Goal: Information Seeking & Learning: Learn about a topic

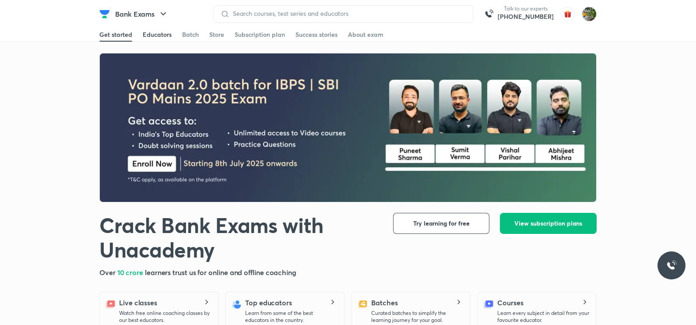
click at [153, 33] on div "Educators" at bounding box center [157, 34] width 29 height 9
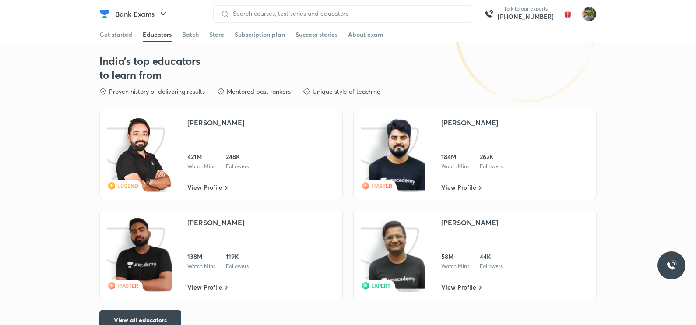
scroll to position [1282, 0]
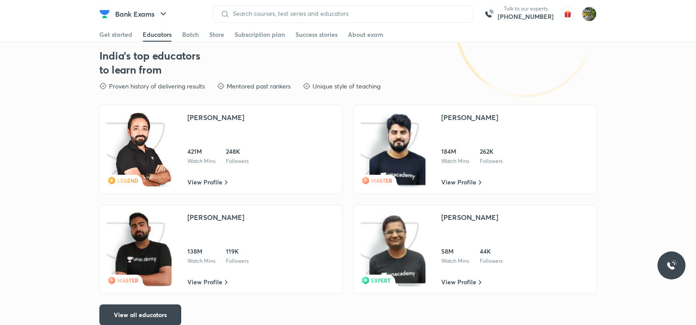
click at [219, 232] on div "[PERSON_NAME]" at bounding box center [215, 226] width 57 height 28
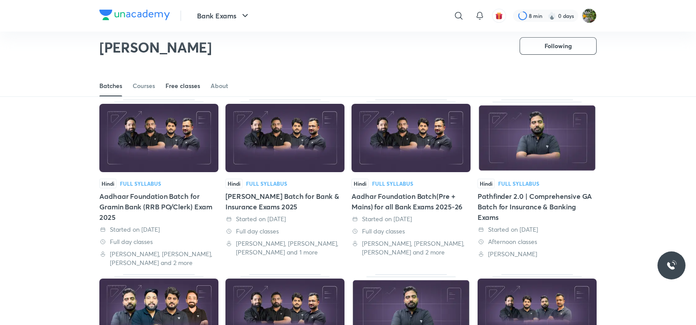
click at [180, 82] on div "Free classes" at bounding box center [182, 85] width 35 height 9
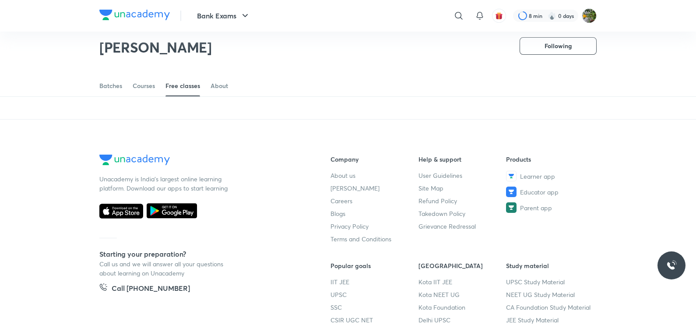
scroll to position [462, 0]
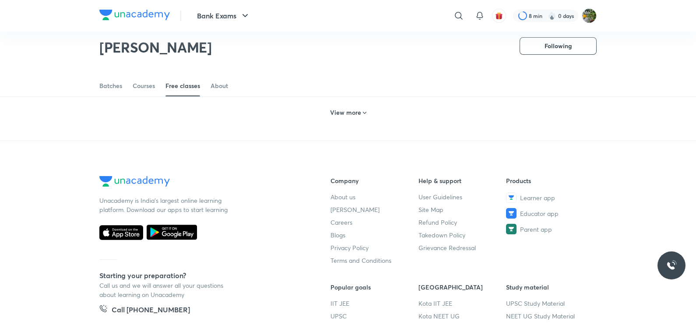
click at [342, 117] on h6 "View more" at bounding box center [345, 112] width 31 height 9
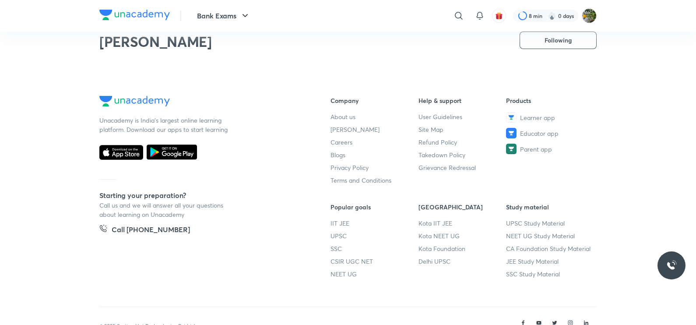
scroll to position [857, 0]
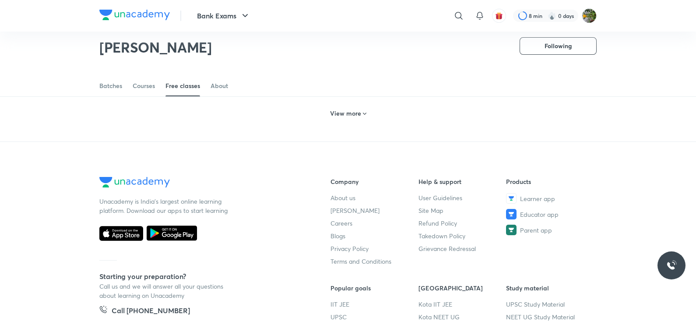
click at [350, 118] on h6 "View more" at bounding box center [345, 113] width 31 height 9
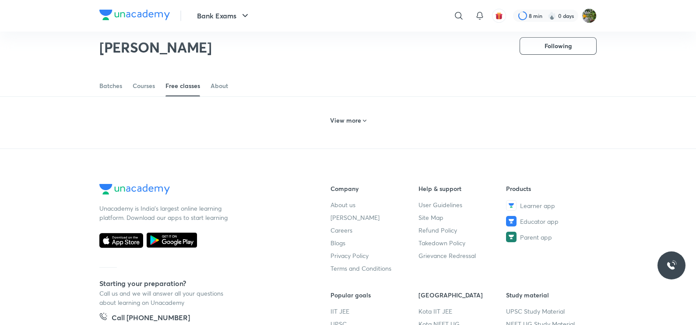
scroll to position [1249, 0]
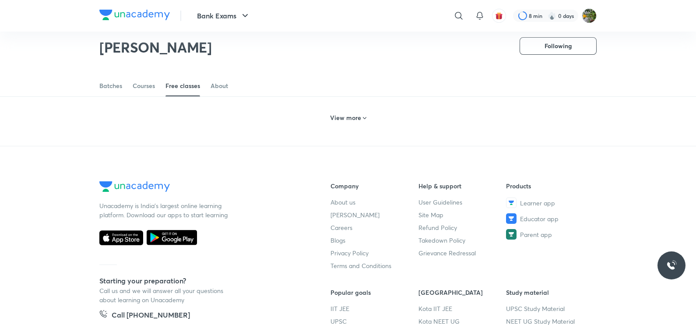
click at [323, 128] on div "View more" at bounding box center [347, 116] width 497 height 23
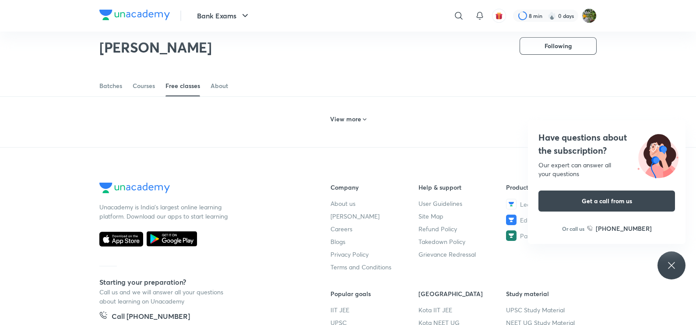
scroll to position [1679, 0]
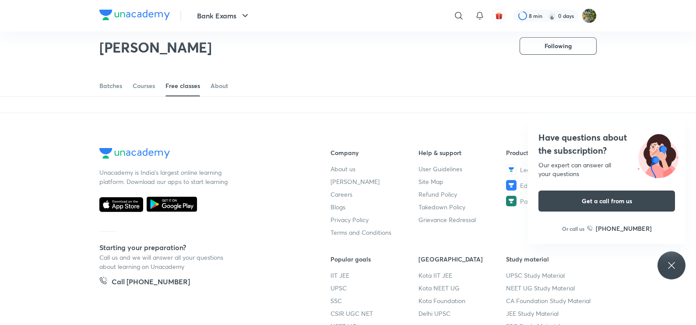
click at [661, 265] on div "Have questions about the subscription? Our expert can answer all your questions…" at bounding box center [671, 265] width 28 height 28
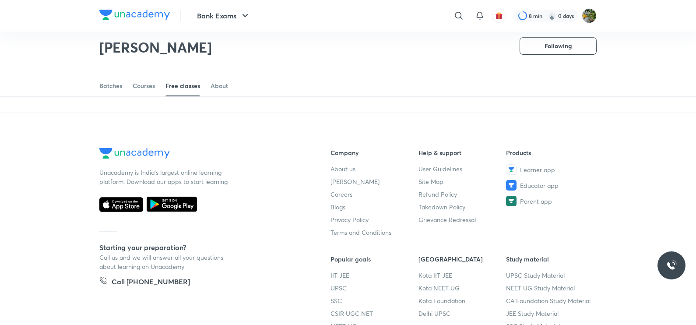
click at [341, 89] on h6 "View more" at bounding box center [345, 84] width 31 height 9
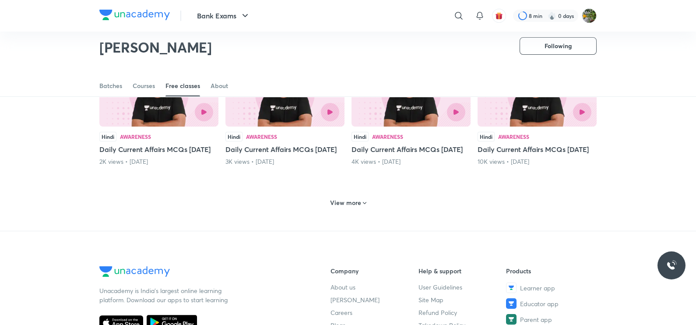
scroll to position [1998, 0]
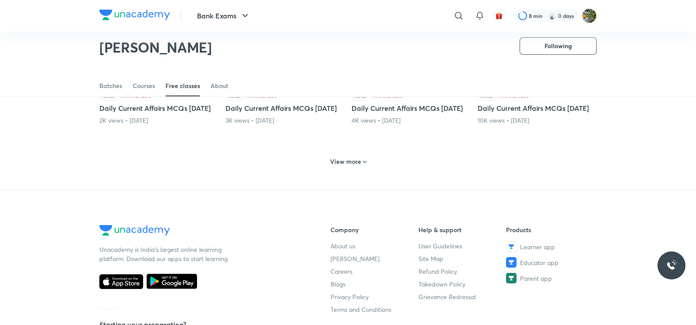
click at [308, 125] on div "3K views • 2 months ago" at bounding box center [284, 120] width 119 height 9
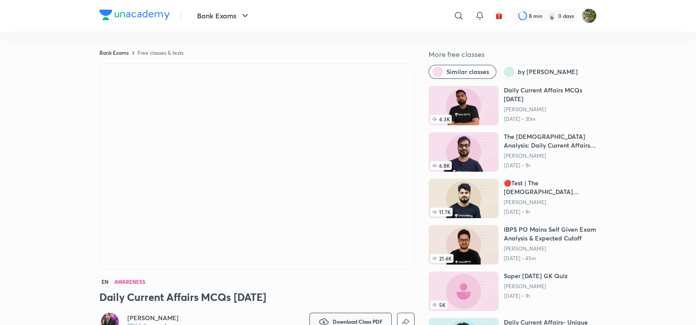
click at [321, 318] on icon "button" at bounding box center [323, 321] width 10 height 10
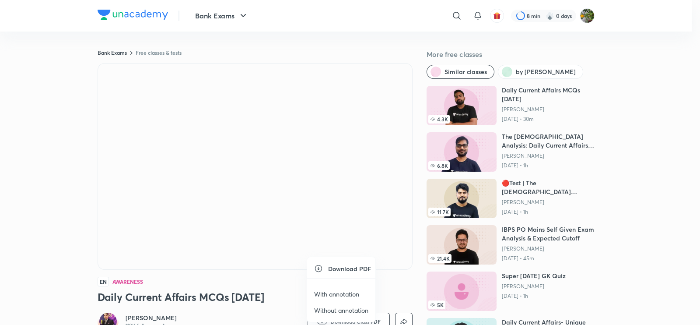
click at [325, 293] on p "With annotation" at bounding box center [336, 293] width 45 height 9
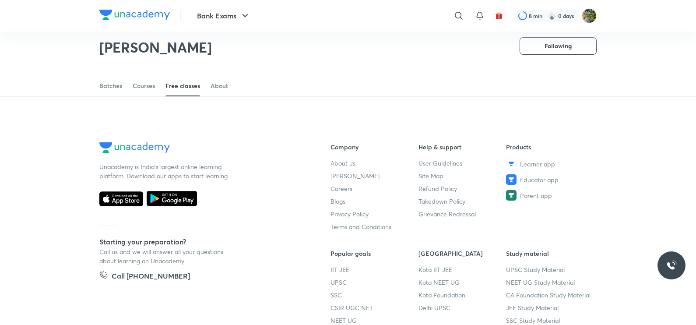
scroll to position [483, 0]
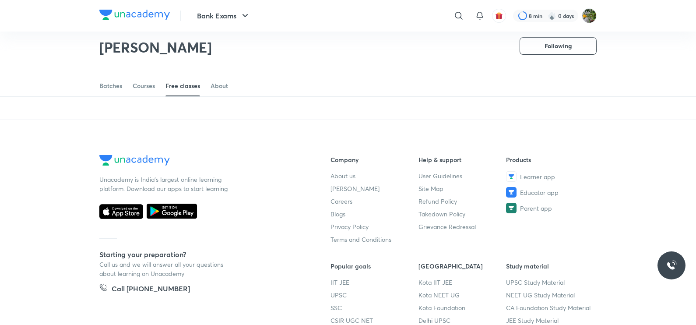
click at [329, 98] on div "View more" at bounding box center [347, 91] width 43 height 14
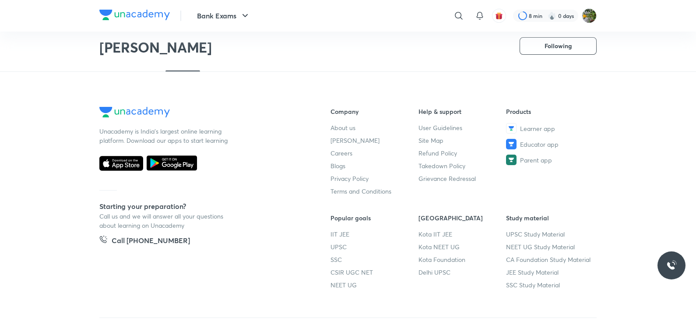
scroll to position [883, 0]
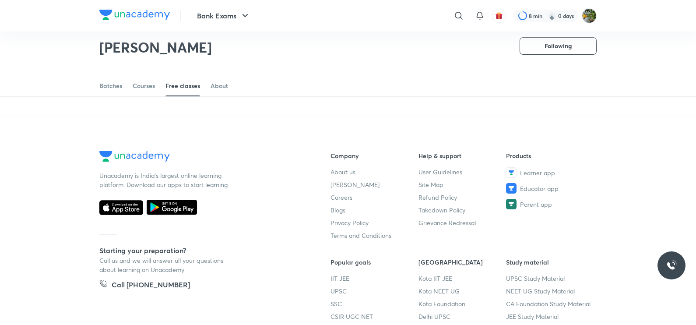
click at [345, 92] on h6 "View more" at bounding box center [345, 87] width 31 height 9
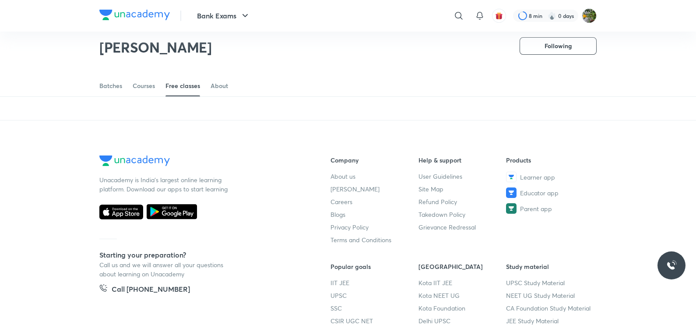
scroll to position [1247, 0]
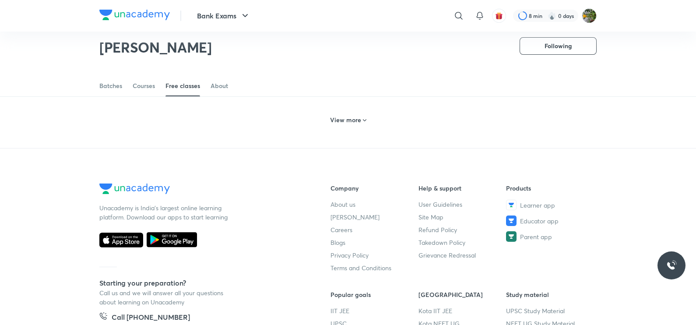
click at [357, 124] on h6 "View more" at bounding box center [345, 119] width 31 height 9
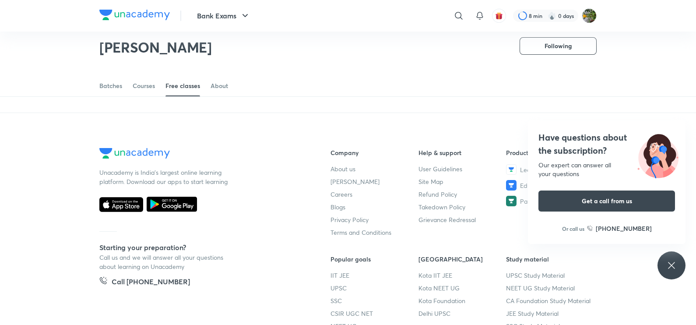
scroll to position [1696, 0]
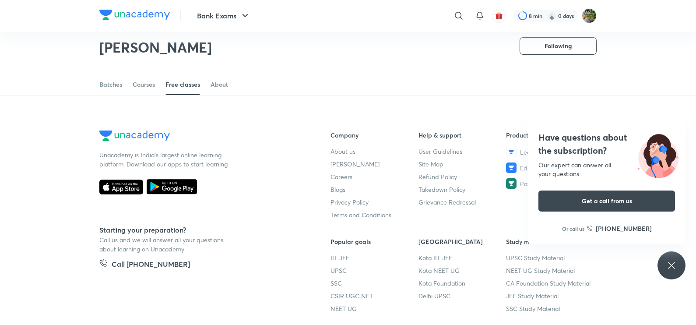
click at [677, 258] on div "Have questions about the subscription? Our expert can answer all your questions…" at bounding box center [671, 265] width 28 height 28
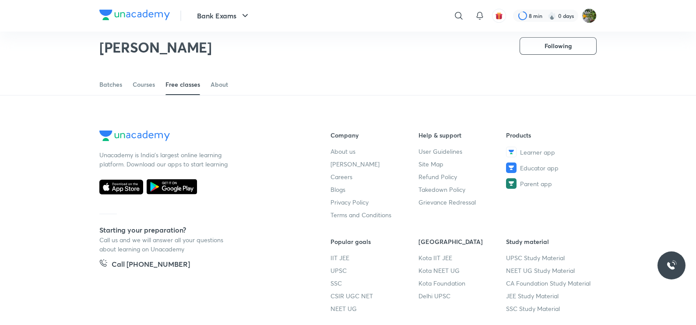
click at [356, 71] on h6 "View more" at bounding box center [345, 67] width 31 height 9
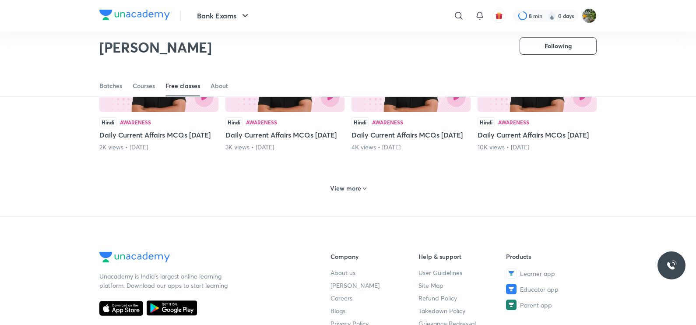
scroll to position [1957, 0]
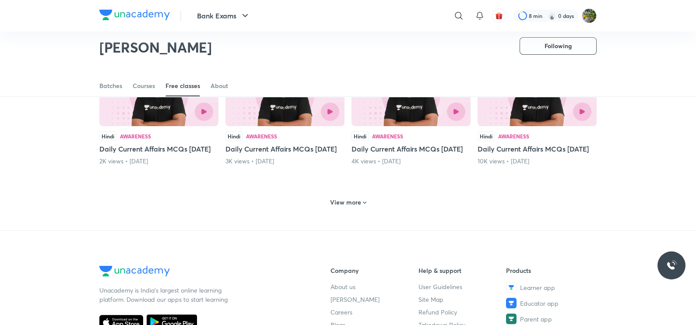
click at [166, 165] on div "Hindi Awareness Daily Current Affairs MCQs 7th July 2K views • 2 months ago" at bounding box center [158, 112] width 119 height 108
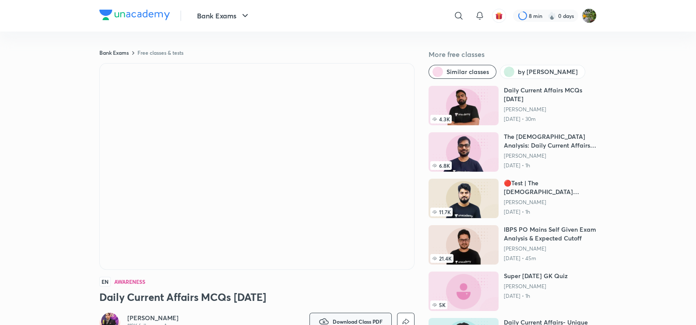
click at [387, 314] on button "Download Class PDF" at bounding box center [350, 320] width 82 height 17
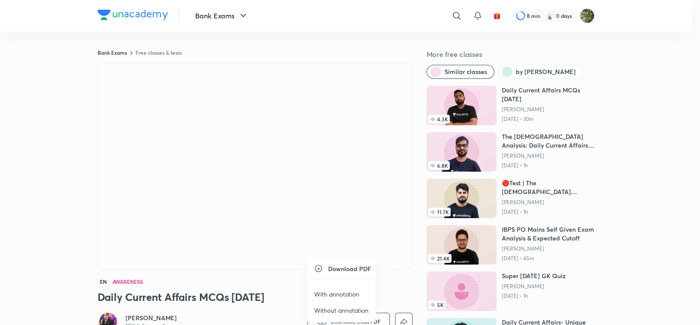
click at [363, 294] on li "With annotation" at bounding box center [341, 294] width 68 height 16
click at [346, 291] on p "With annotation" at bounding box center [336, 293] width 45 height 9
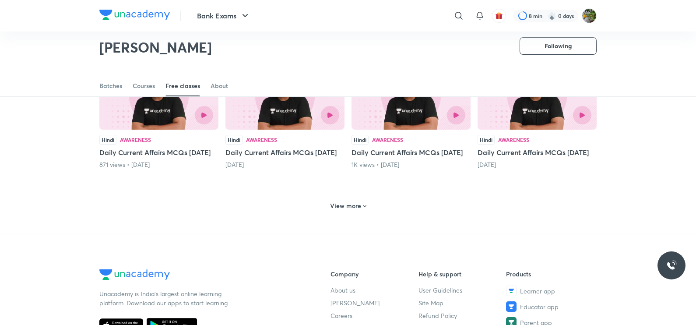
scroll to position [371, 0]
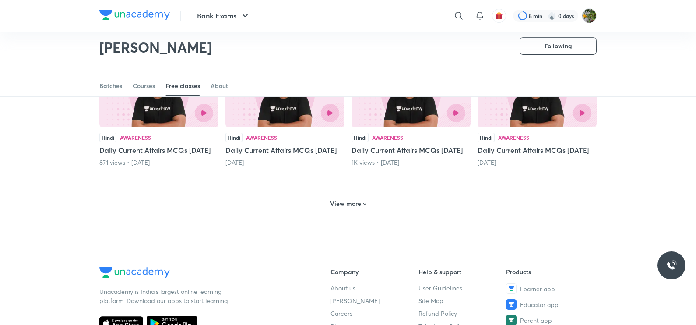
click at [348, 208] on h6 "View more" at bounding box center [345, 203] width 31 height 9
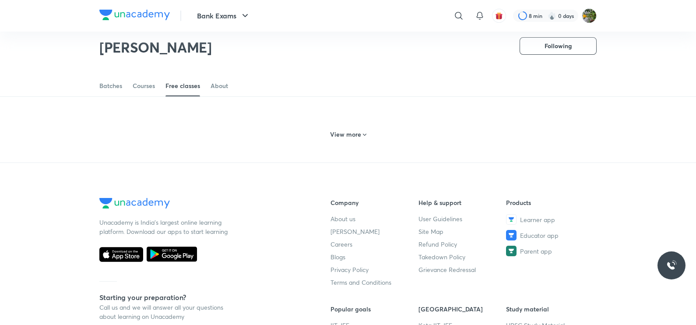
scroll to position [856, 0]
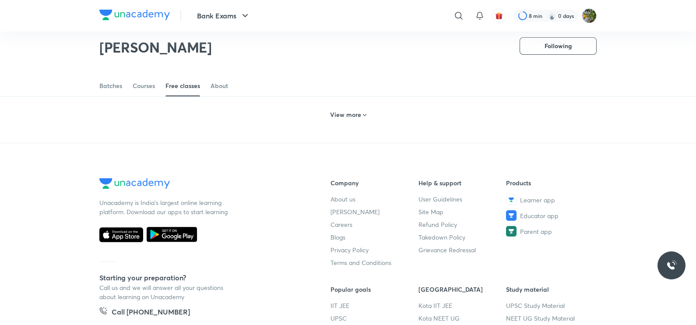
click at [346, 119] on h6 "View more" at bounding box center [345, 114] width 31 height 9
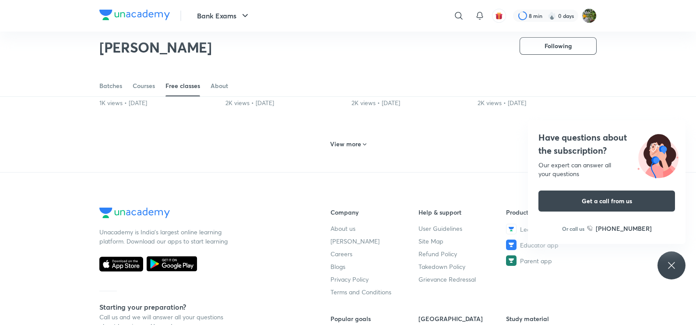
scroll to position [1295, 0]
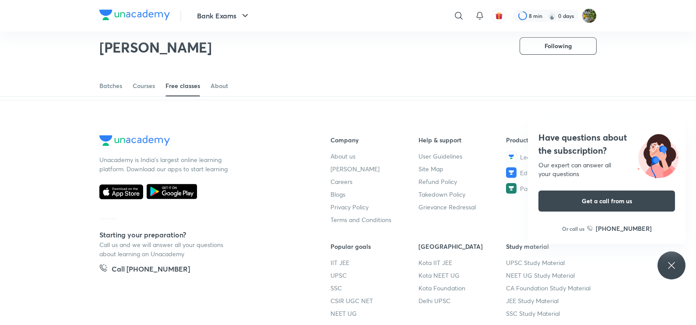
click at [668, 267] on icon at bounding box center [671, 265] width 7 height 7
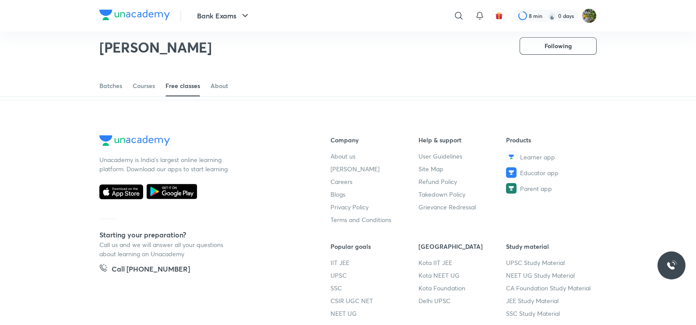
click at [347, 76] on h6 "View more" at bounding box center [345, 71] width 31 height 9
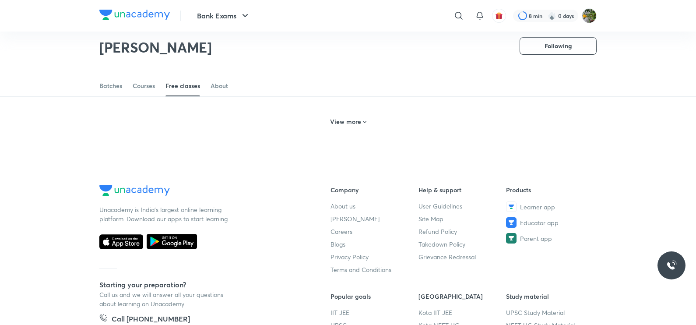
scroll to position [1649, 0]
